Goal: Information Seeking & Learning: Learn about a topic

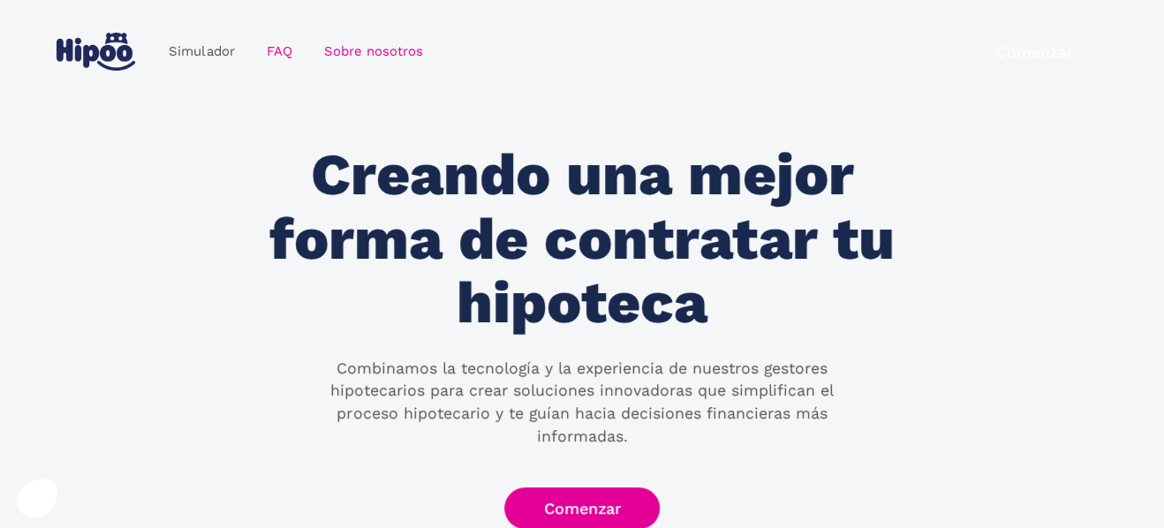
click at [281, 49] on link "FAQ" at bounding box center [278, 51] width 57 height 34
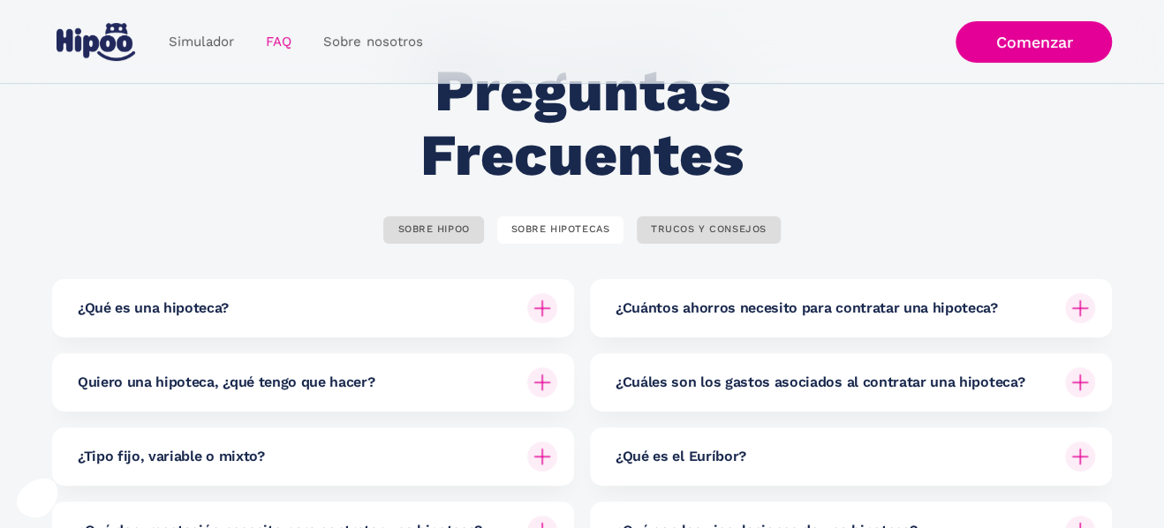
scroll to position [88, 0]
click at [445, 229] on div "SOBRE HIPOO" at bounding box center [433, 229] width 72 height 13
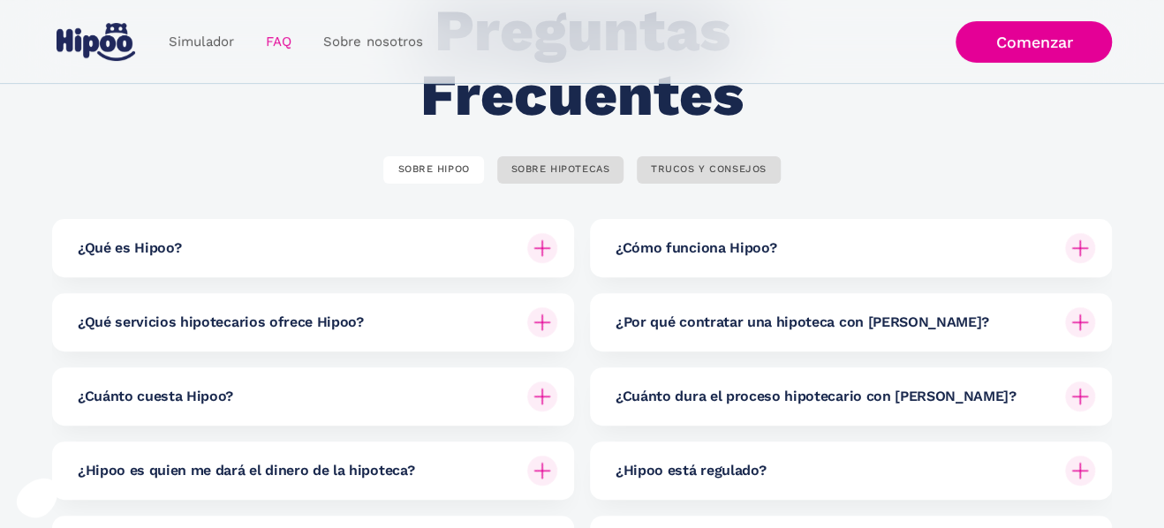
scroll to position [177, 0]
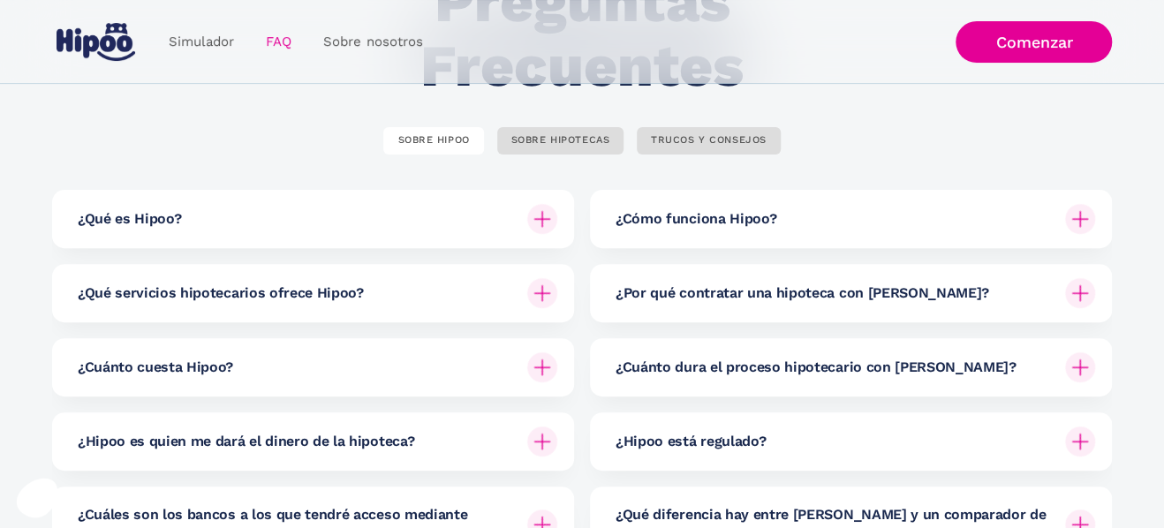
click at [805, 367] on h6 "¿Cuánto dura el proceso hipotecario con Hipoo?" at bounding box center [816, 367] width 401 height 19
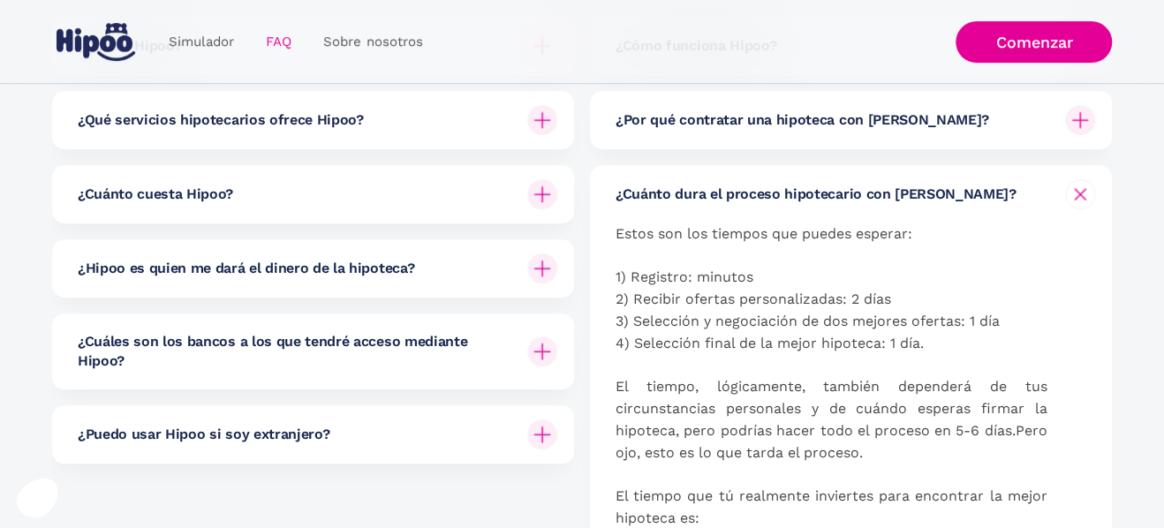
scroll to position [353, 0]
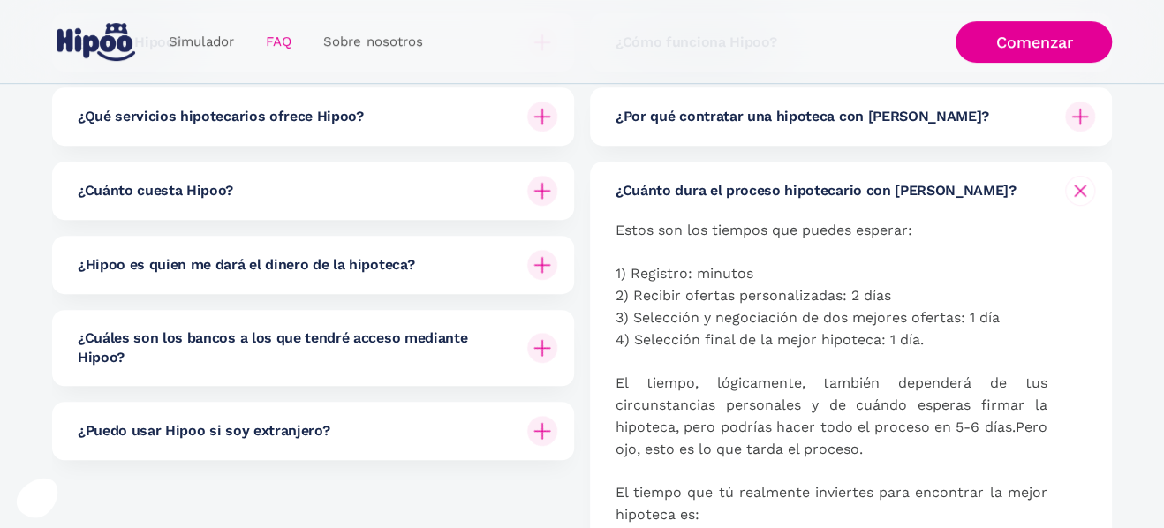
click at [204, 182] on h6 "¿Cuánto cuesta Hipoo?" at bounding box center [155, 190] width 155 height 19
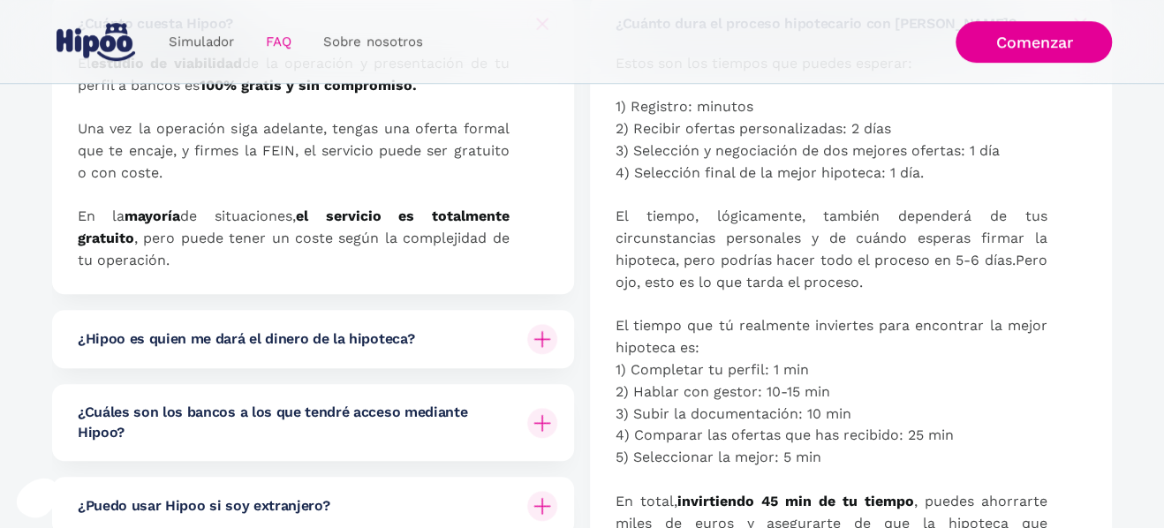
scroll to position [530, 0]
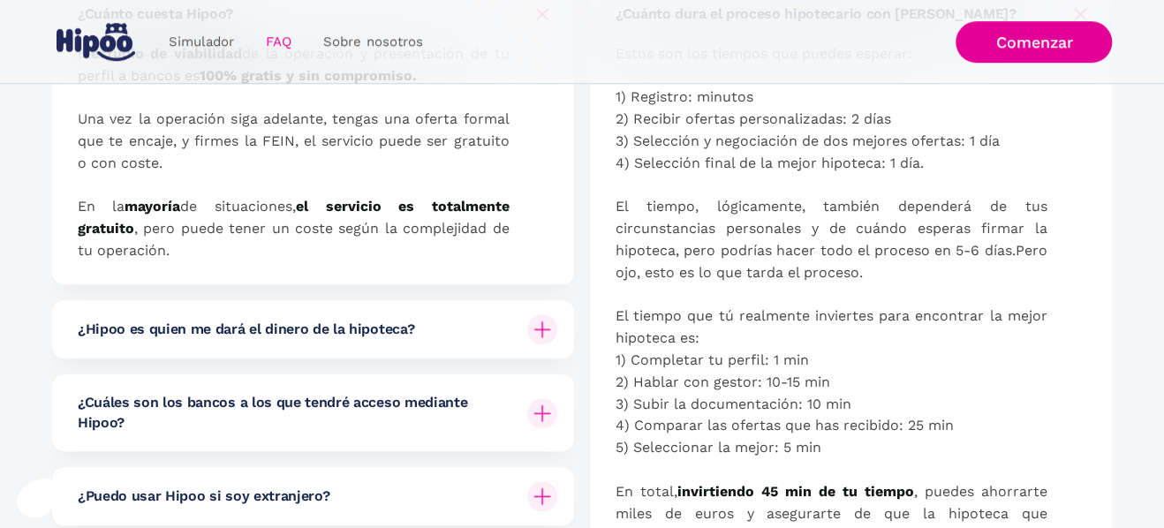
click at [532, 330] on img at bounding box center [542, 329] width 30 height 30
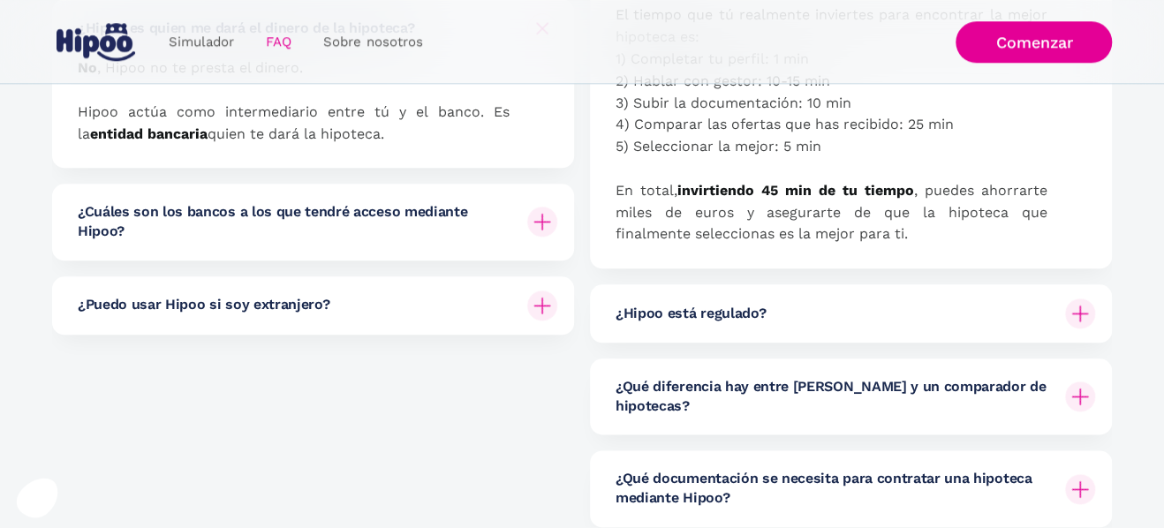
scroll to position [883, 0]
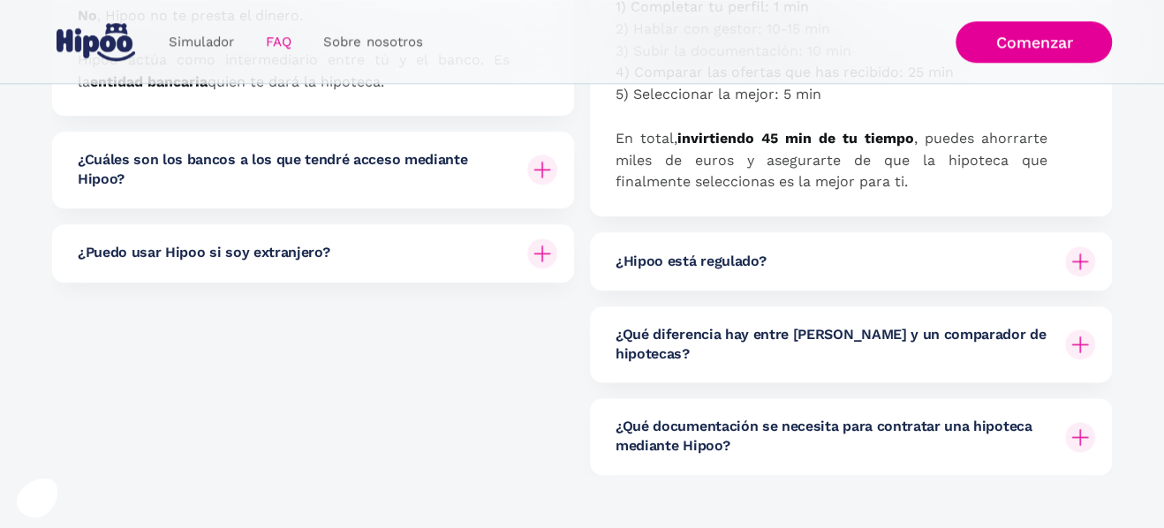
click at [437, 163] on h6 "¿Cuáles son los bancos a los que tendré acceso mediante Hipoo?" at bounding box center [295, 170] width 435 height 40
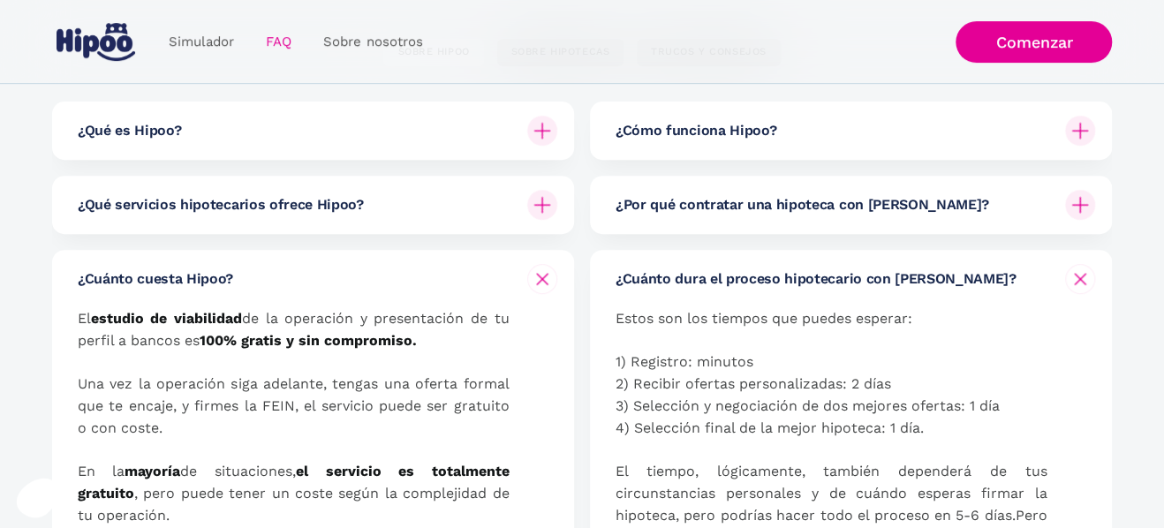
scroll to position [265, 0]
click at [713, 200] on h6 "¿Por qué contratar una hipoteca con Hipoo?" at bounding box center [803, 204] width 374 height 19
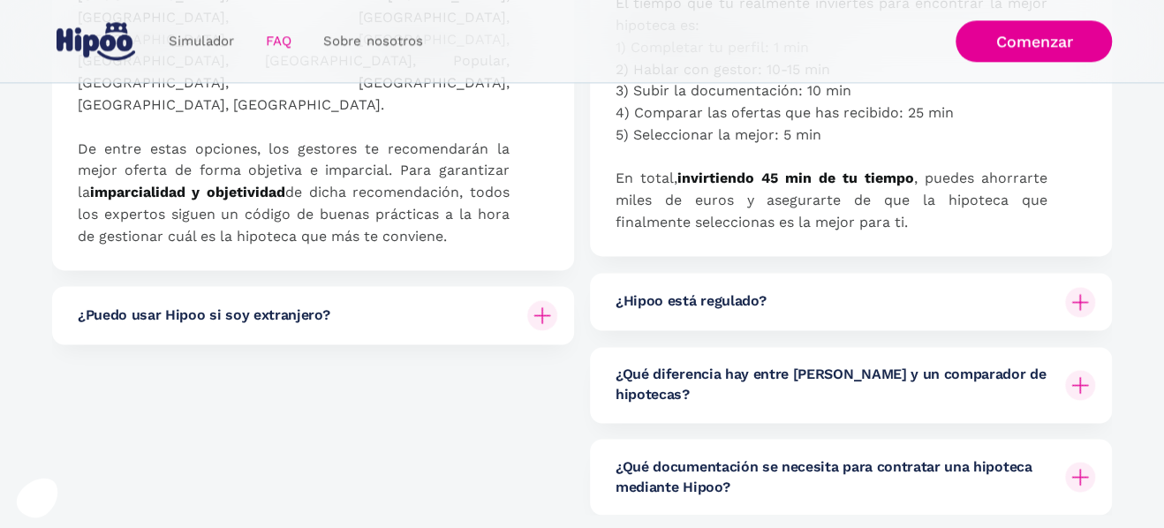
scroll to position [1148, 0]
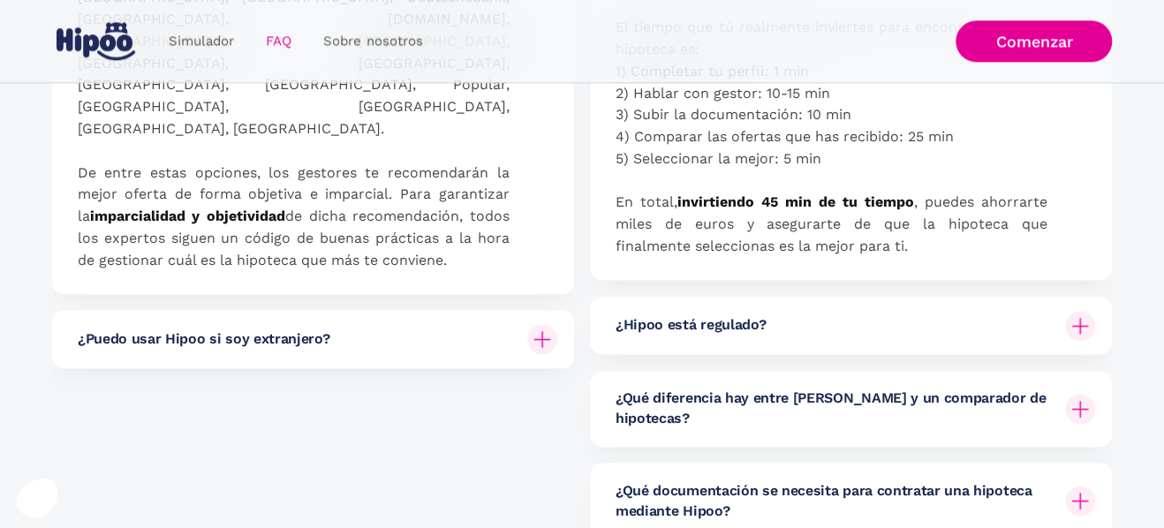
click at [710, 321] on h6 "¿Hipoo está regulado?" at bounding box center [691, 324] width 150 height 19
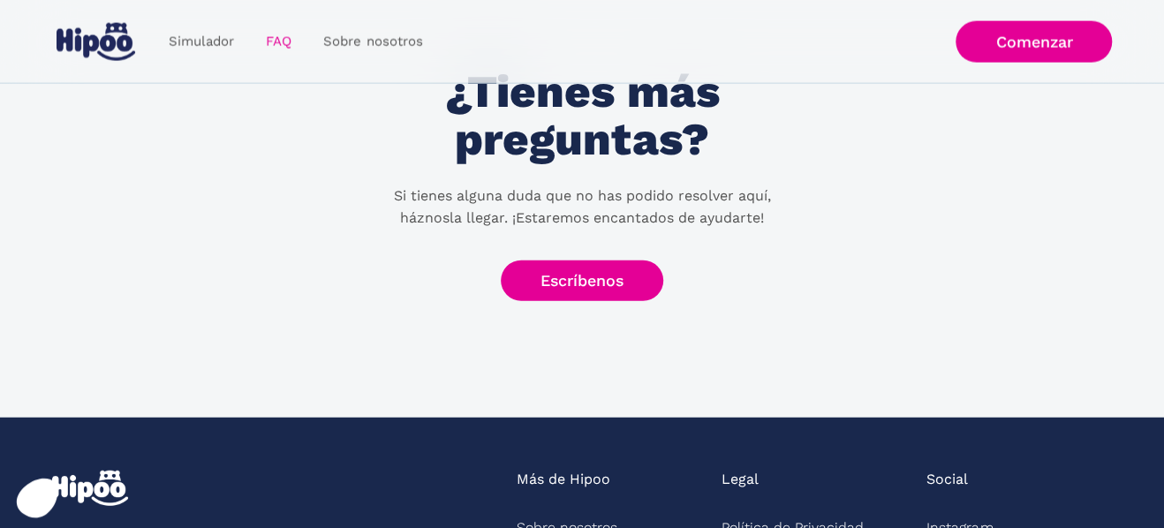
scroll to position [2031, 0]
